Goal: Task Accomplishment & Management: Manage account settings

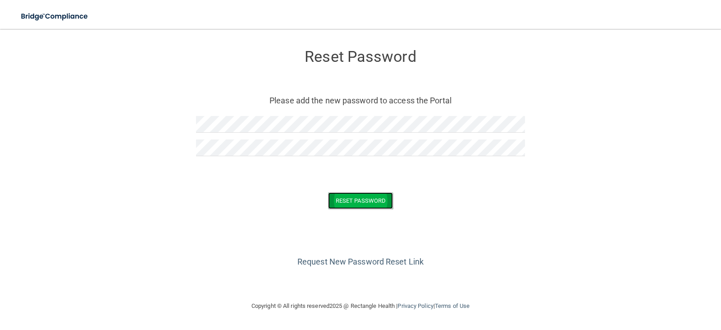
click at [351, 201] on button "Reset Password" at bounding box center [360, 200] width 65 height 17
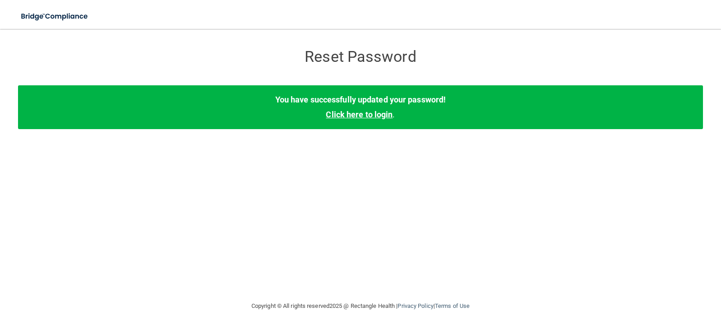
click at [360, 117] on link "Click here to login" at bounding box center [359, 114] width 67 height 9
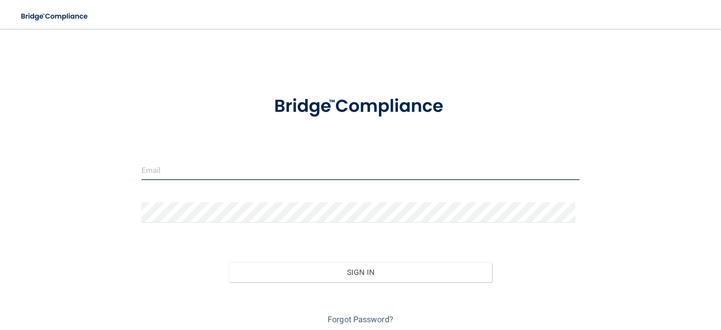
click at [157, 169] on input "email" at bounding box center [361, 170] width 439 height 20
type input "[PERSON_NAME][EMAIL_ADDRESS][DOMAIN_NAME]"
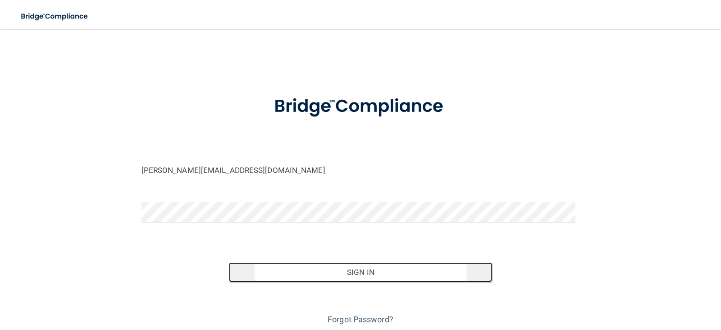
click at [365, 273] on button "Sign In" at bounding box center [360, 272] width 263 height 20
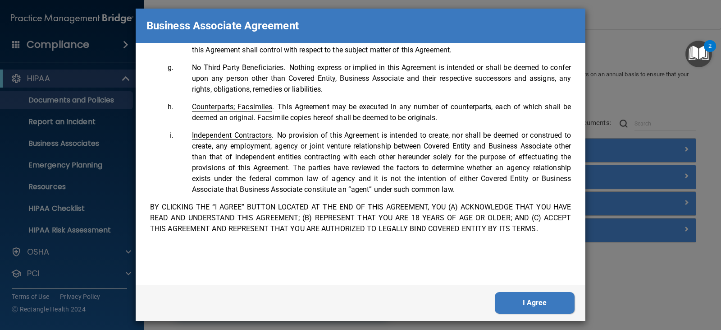
scroll to position [10, 0]
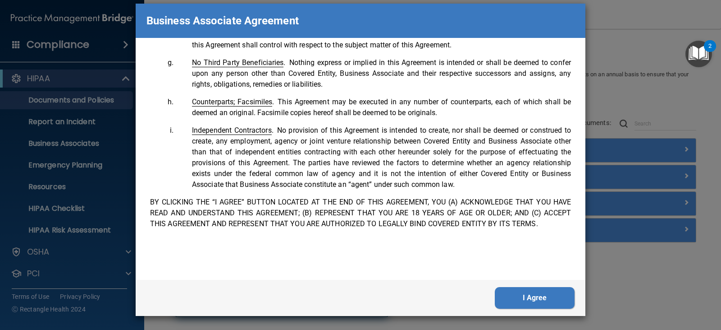
click at [517, 301] on button "I Agree" at bounding box center [535, 298] width 80 height 22
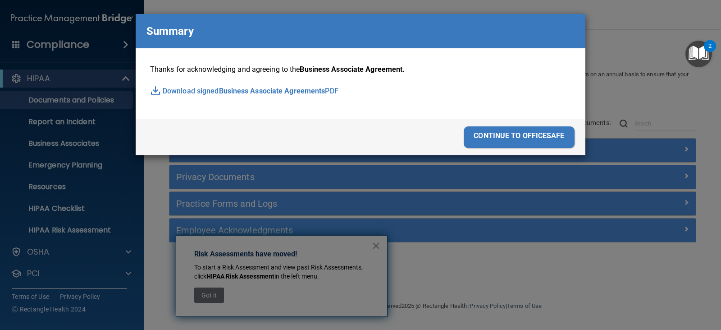
click at [526, 132] on div "continue to officesafe" at bounding box center [519, 137] width 111 height 22
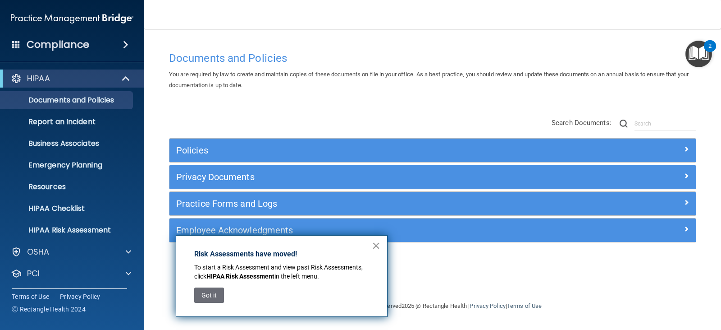
click at [376, 243] on button "×" at bounding box center [376, 245] width 9 height 14
